Goal: Task Accomplishment & Management: Use online tool/utility

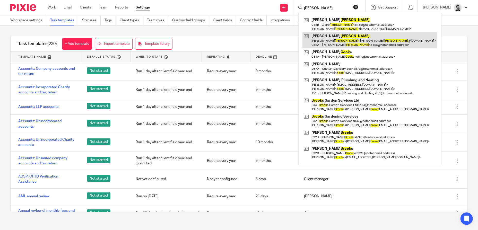
type input "CROOK"
click at [377, 45] on link at bounding box center [370, 40] width 135 height 16
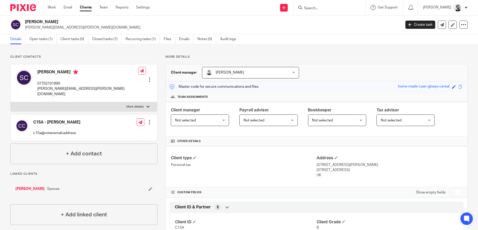
click at [323, 5] on form at bounding box center [331, 7] width 55 height 6
click at [324, 7] on input "Search" at bounding box center [327, 8] width 46 height 5
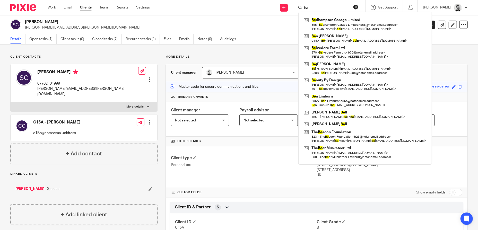
type input "b"
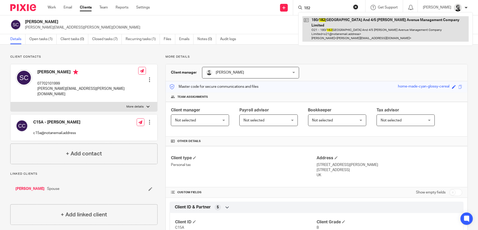
type input "182"
click at [411, 29] on link at bounding box center [386, 29] width 166 height 26
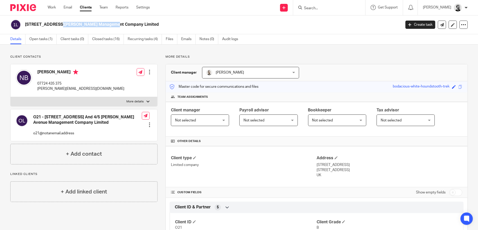
drag, startPoint x: 24, startPoint y: 23, endPoint x: 75, endPoint y: 25, distance: 50.8
click at [75, 25] on div "[STREET_ADDRESS][PERSON_NAME] Management Company Limited" at bounding box center [204, 24] width 388 height 11
copy h2 "180/182 Brockhurst Road"
click at [48, 8] on link "Work" at bounding box center [52, 7] width 8 height 5
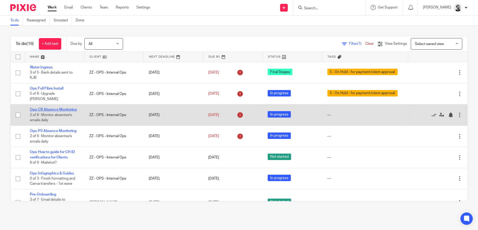
click at [42, 112] on link "Ops: CR Absence Monitoring" at bounding box center [53, 110] width 47 height 4
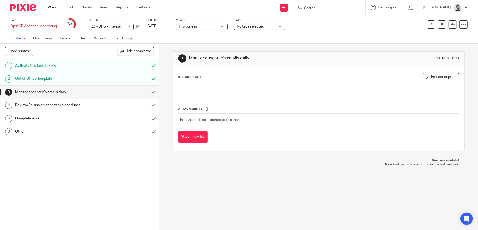
click at [328, 7] on input "Search" at bounding box center [327, 8] width 46 height 5
click at [101, 7] on link "Team" at bounding box center [104, 7] width 9 height 5
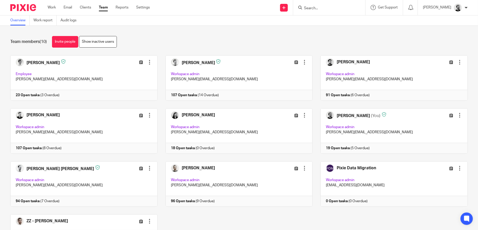
click at [322, 8] on input "Search" at bounding box center [327, 8] width 46 height 5
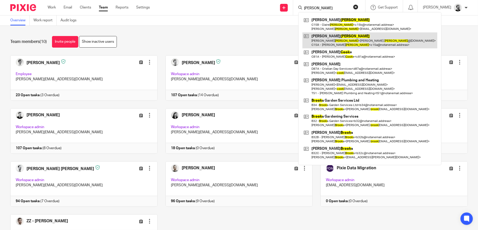
type input "[PERSON_NAME]"
click at [361, 40] on link at bounding box center [370, 40] width 135 height 16
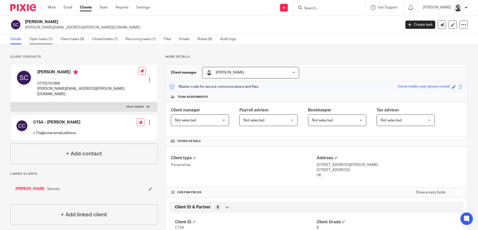
click at [45, 41] on link "Open tasks (1)" at bounding box center [42, 39] width 27 height 10
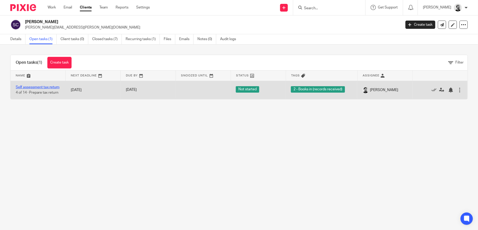
click at [32, 86] on link "Self assessment tax return" at bounding box center [38, 88] width 44 height 4
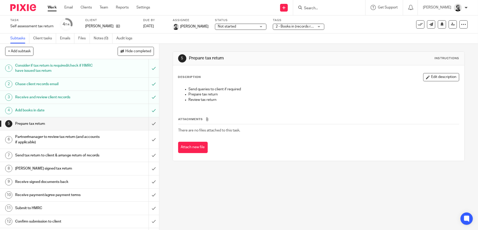
click at [327, 7] on input "Search" at bounding box center [327, 8] width 46 height 5
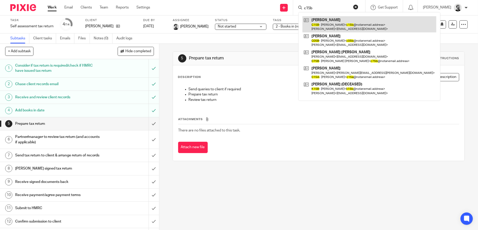
type input "c15b"
click at [342, 24] on link at bounding box center [370, 24] width 134 height 16
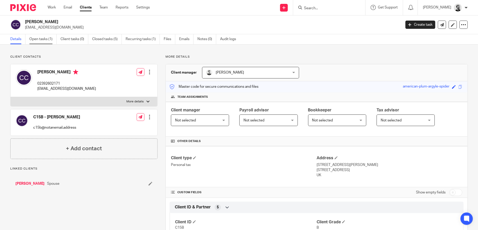
click at [43, 42] on link "Open tasks (1)" at bounding box center [42, 39] width 27 height 10
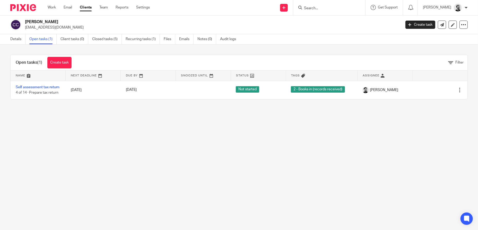
drag, startPoint x: 105, startPoint y: 8, endPoint x: 112, endPoint y: 8, distance: 7.0
click at [105, 8] on link "Team" at bounding box center [103, 7] width 9 height 5
click at [120, 9] on link "Reports" at bounding box center [122, 7] width 13 height 5
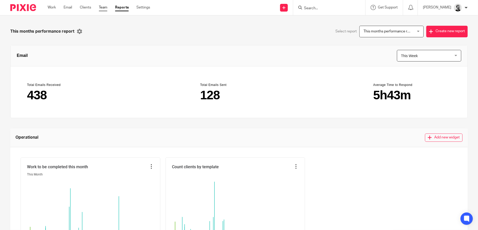
click at [104, 8] on link "Team" at bounding box center [103, 7] width 9 height 5
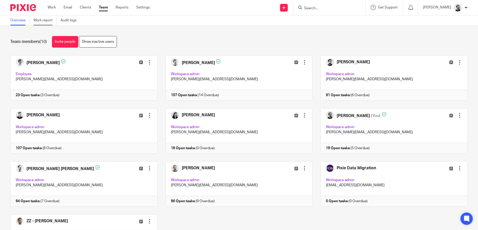
click at [50, 21] on link "Work report" at bounding box center [44, 20] width 23 height 10
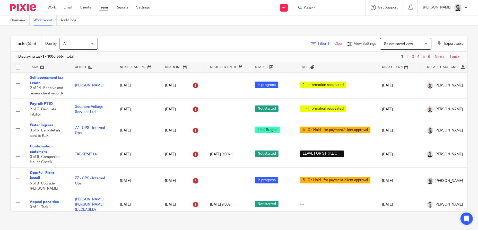
click at [451, 45] on div "Export table" at bounding box center [450, 43] width 27 height 5
click at [434, 55] on link "CSV format" at bounding box center [432, 56] width 19 height 4
